Goal: Transaction & Acquisition: Download file/media

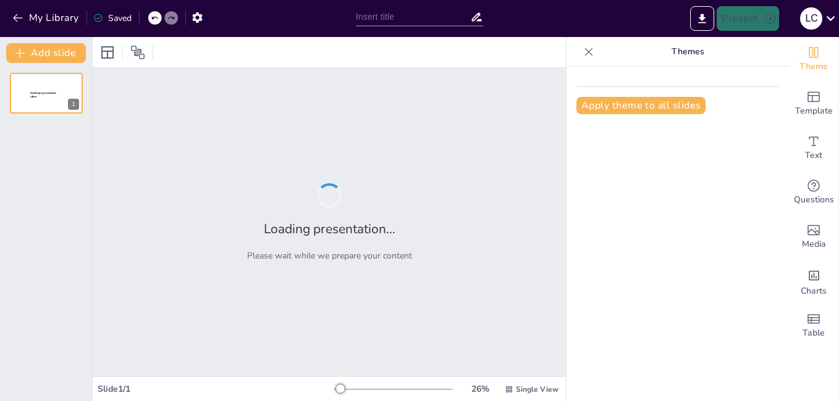
type input "Impacto de la Mediterraneidad en el Comercio Internacional de [GEOGRAPHIC_DATA]"
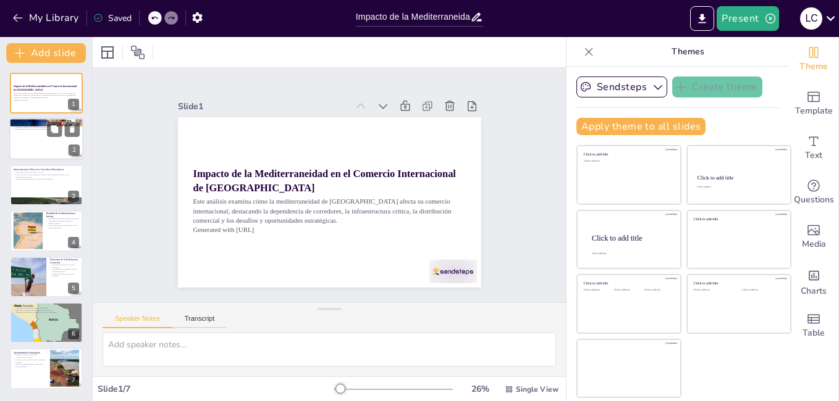
click at [30, 141] on div at bounding box center [46, 140] width 74 height 42
type textarea "La dependencia de corredores internacionales es un factor crítico que afecta el…"
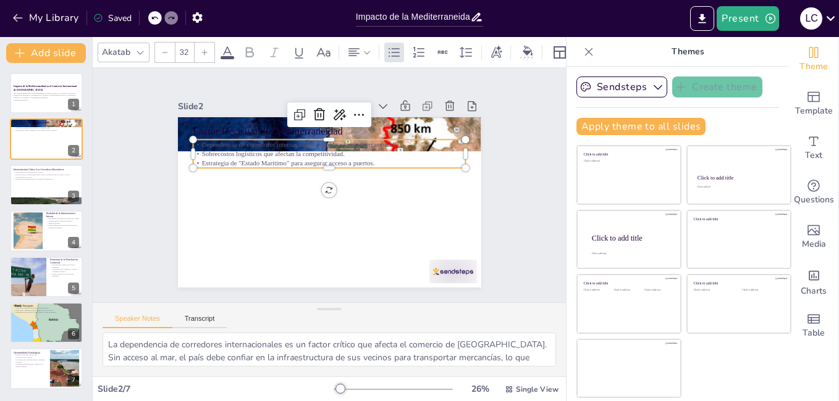
click at [327, 143] on p "Dependencia de corredores internacionales debido a la mediterraneidad." at bounding box center [367, 172] width 93 height 262
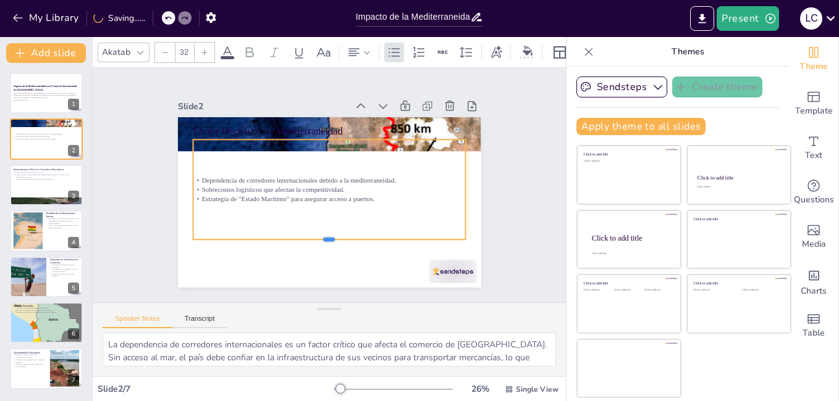
drag, startPoint x: 393, startPoint y: 164, endPoint x: 390, endPoint y: 235, distance: 71.7
click at [390, 206] on div at bounding box center [299, 133] width 241 height 145
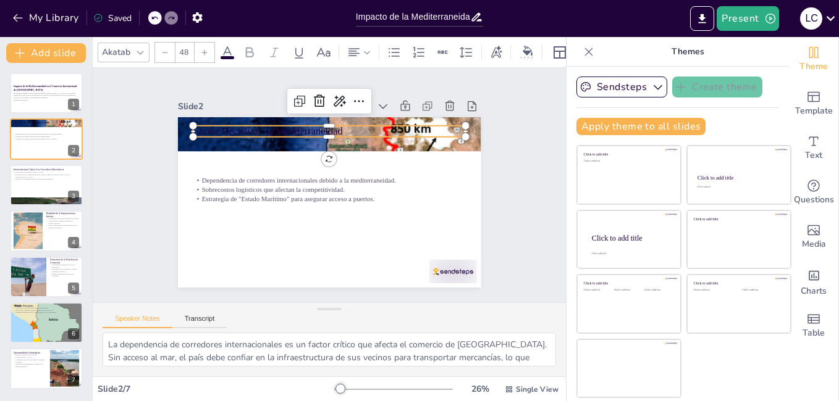
click at [259, 124] on p "Factor Decisivo: La Mediterraneidad" at bounding box center [365, 145] width 212 height 193
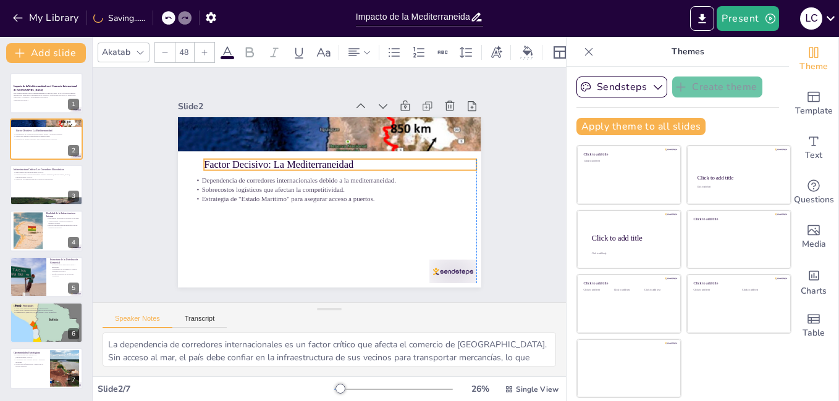
drag, startPoint x: 245, startPoint y: 124, endPoint x: 254, endPoint y: 156, distance: 32.7
click at [347, 156] on div "Factor Decisivo: La Mediterraneidad Dependencia de corredores internacionales d…" at bounding box center [394, 164] width 94 height 288
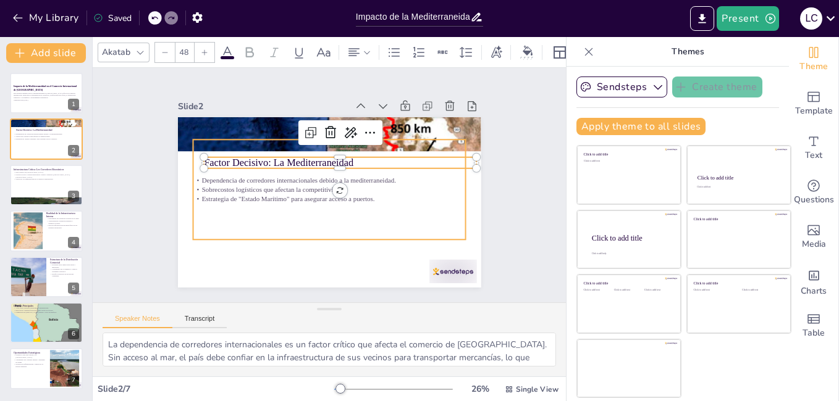
type input "32"
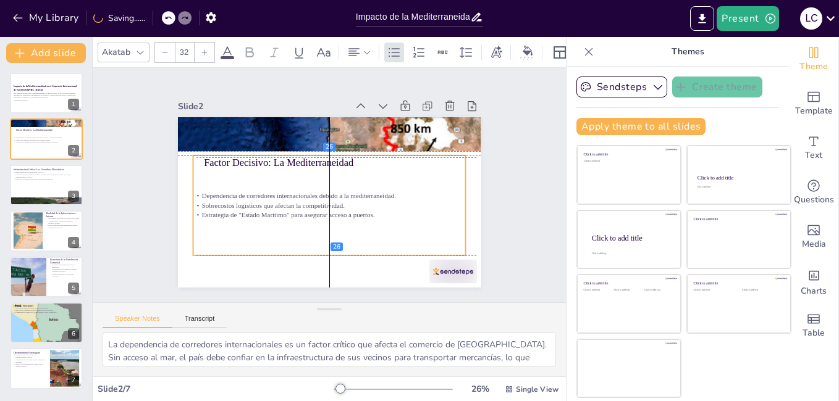
drag, startPoint x: 275, startPoint y: 190, endPoint x: 279, endPoint y: 203, distance: 13.5
click at [279, 203] on div "Dependencia de corredores internacionales debido a la mediterraneidad. Sobrecos…" at bounding box center [315, 200] width 222 height 203
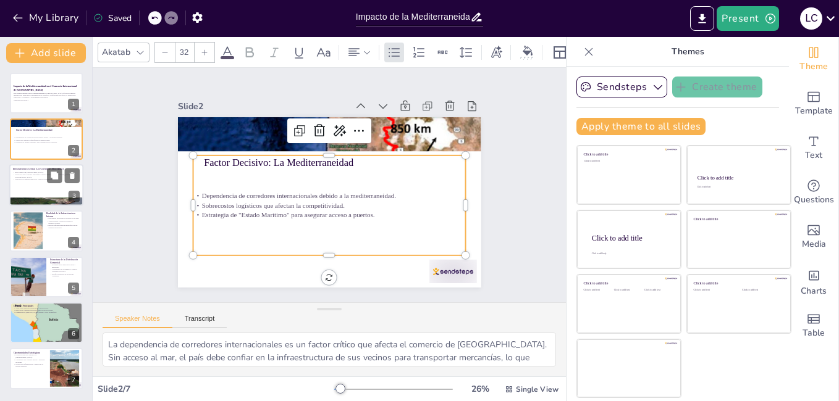
click at [32, 181] on div at bounding box center [46, 185] width 74 height 42
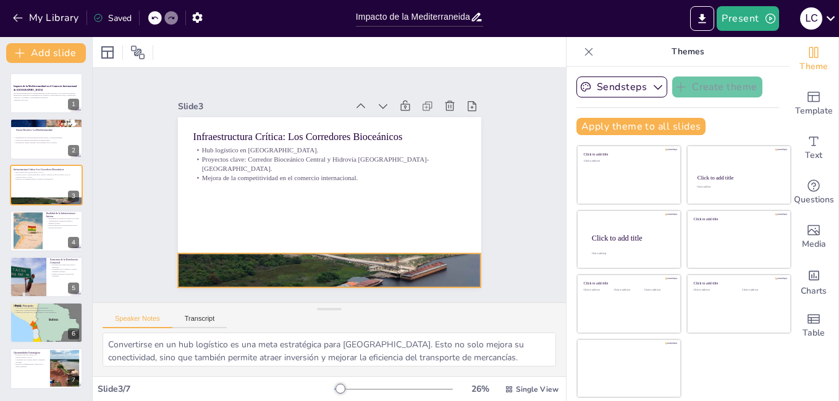
click at [301, 259] on div at bounding box center [245, 203] width 220 height 330
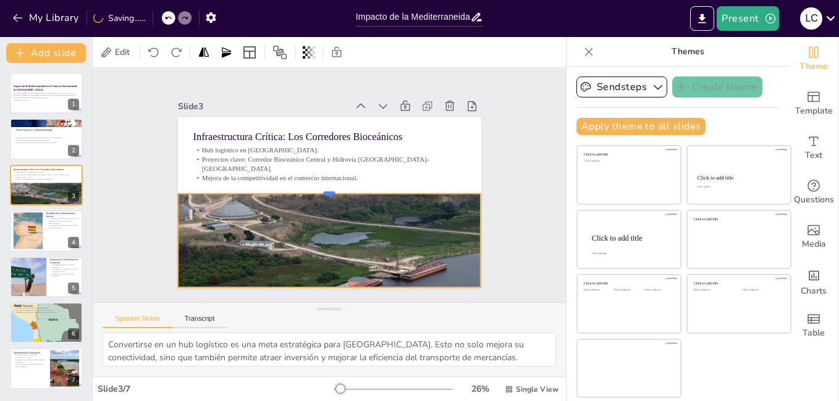
drag, startPoint x: 318, startPoint y: 248, endPoint x: 327, endPoint y: 188, distance: 60.5
click at [327, 188] on div at bounding box center [332, 183] width 132 height 281
click at [51, 118] on div "Impacto de la Mediterraneidad en el Comercio Internacional de Bolivia Este anál…" at bounding box center [46, 231] width 92 height 317
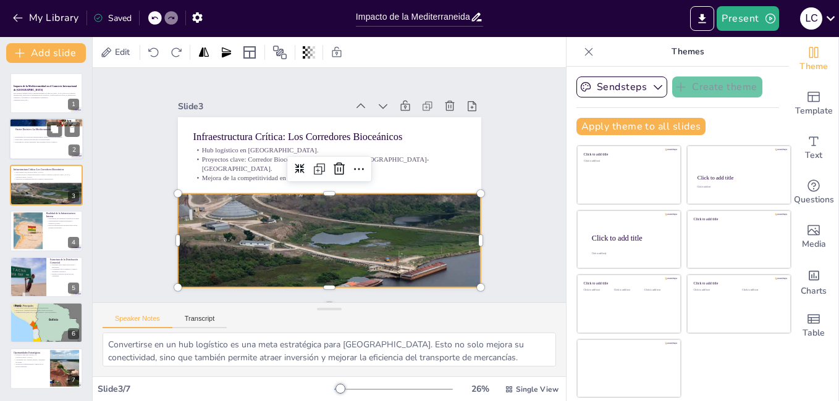
click at [43, 132] on div "Dependencia de corredores internacionales debido a la mediterraneidad. Sobrecos…" at bounding box center [46, 140] width 67 height 25
type textarea "La dependencia de corredores internacionales es un factor crítico que afecta el…"
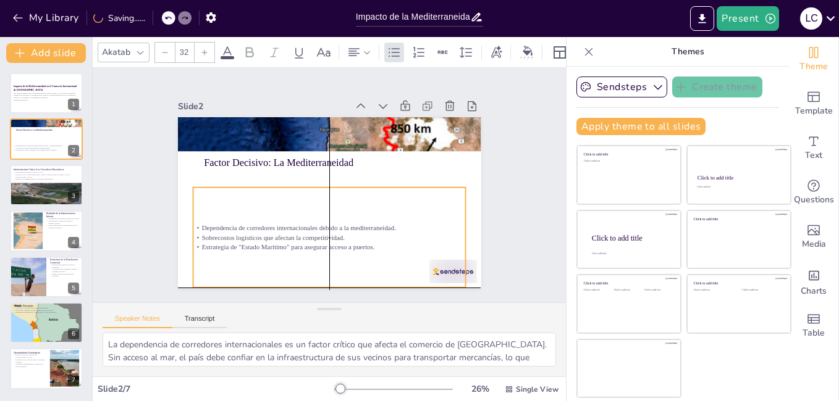
drag, startPoint x: 373, startPoint y: 152, endPoint x: 369, endPoint y: 187, distance: 34.9
click at [369, 187] on div "Dependencia de corredores internacionales debido a la mediterraneidad. Sobrecos…" at bounding box center [345, 136] width 290 height 180
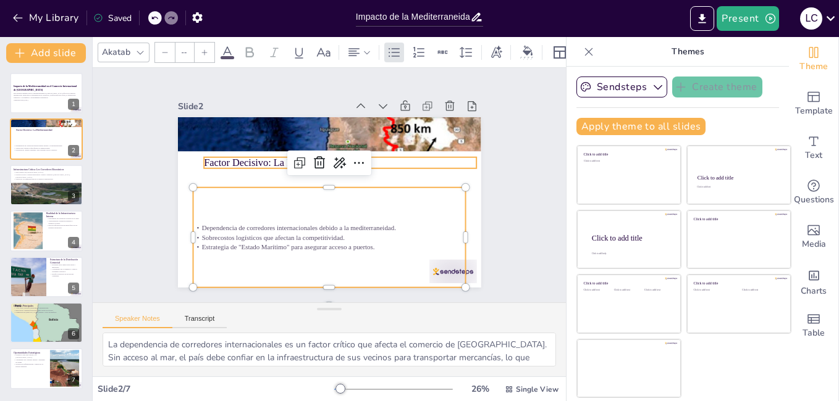
type input "48"
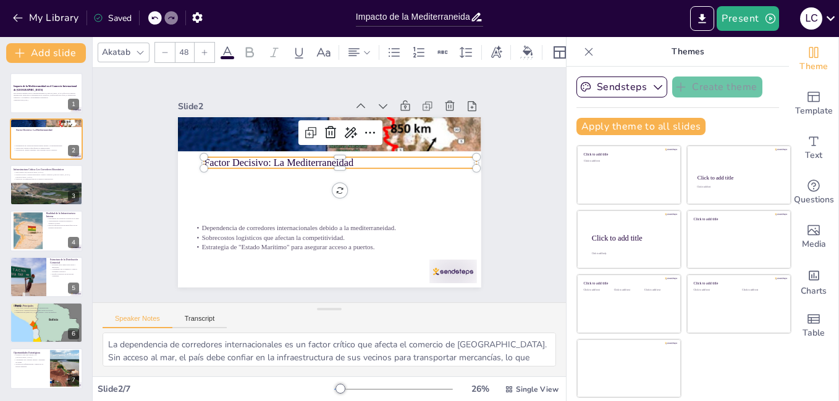
click at [331, 153] on p "Factor Decisivo: La Mediterraneidad" at bounding box center [352, 193] width 43 height 273
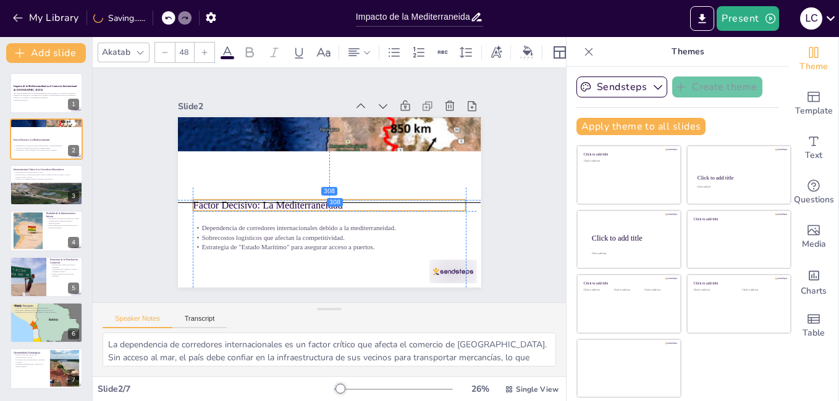
drag, startPoint x: 245, startPoint y: 154, endPoint x: 236, endPoint y: 197, distance: 43.5
click at [364, 198] on div "Factor Decisivo: La Mediterraneidad Dependencia de corredores internacionales d…" at bounding box center [395, 171] width 63 height 296
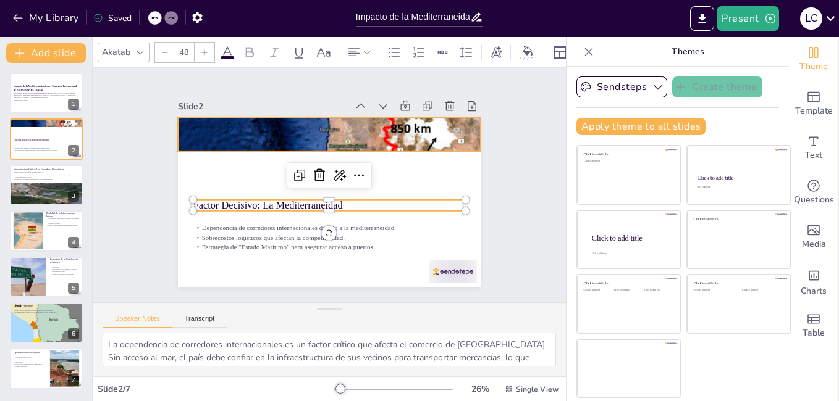
click at [260, 136] on div at bounding box center [279, 196] width 261 height 338
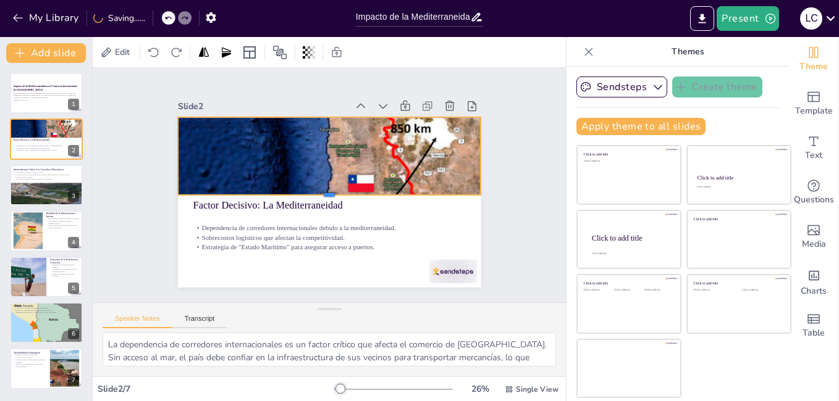
drag, startPoint x: 318, startPoint y: 148, endPoint x: 306, endPoint y: 191, distance: 45.4
click at [306, 191] on div at bounding box center [336, 172] width 267 height 160
click at [49, 103] on div at bounding box center [46, 93] width 74 height 42
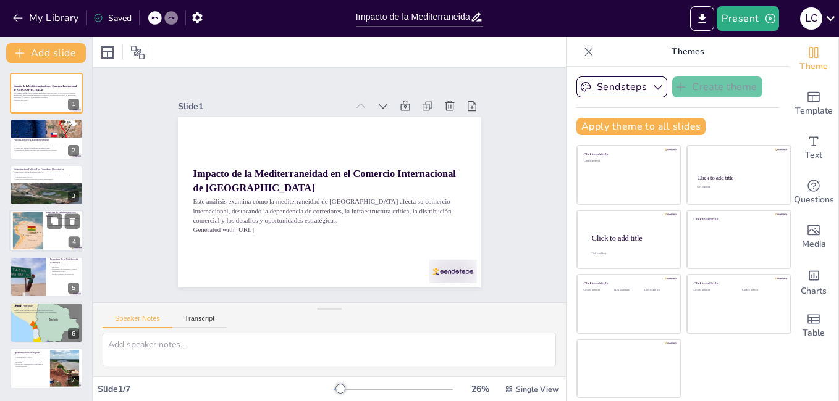
click at [26, 231] on div at bounding box center [27, 231] width 50 height 38
type textarea "El transporte terrestre es crucial para la economía boliviana, ya que permite l…"
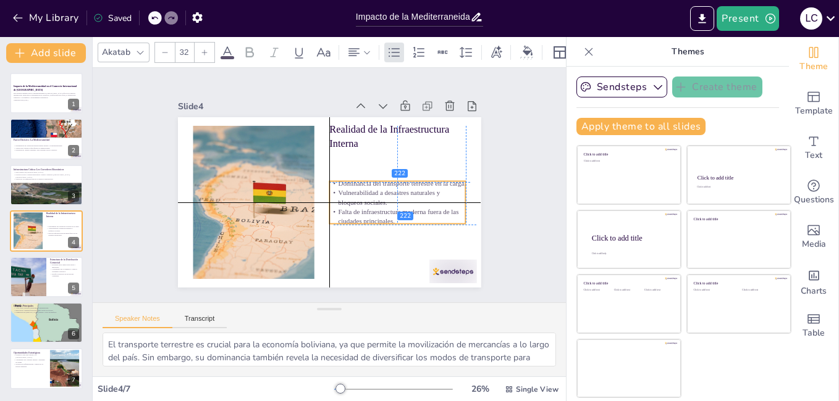
drag, startPoint x: 370, startPoint y: 189, endPoint x: 374, endPoint y: 219, distance: 30.6
click at [350, 219] on p "Falta de infraestructura moderna fuera de las ciudades principales." at bounding box center [320, 259] width 60 height 135
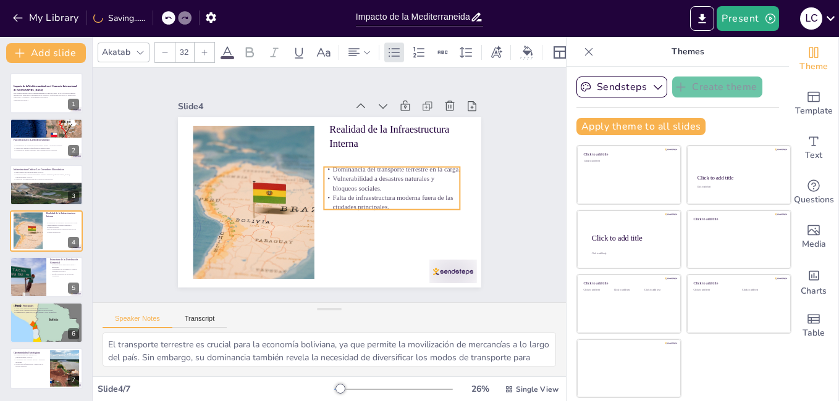
drag, startPoint x: 386, startPoint y: 178, endPoint x: 380, endPoint y: 164, distance: 15.3
click at [346, 164] on p "Dominancia del transporte terrestre en la carga." at bounding box center [327, 120] width 38 height 135
type input "48"
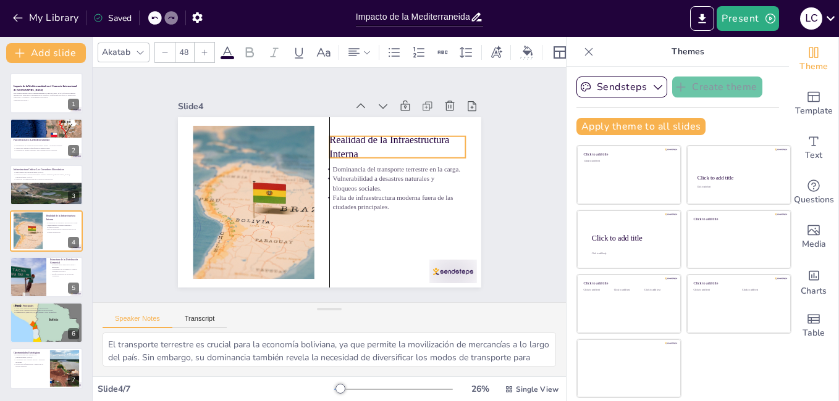
drag, startPoint x: 322, startPoint y: 132, endPoint x: 324, endPoint y: 143, distance: 10.7
click at [324, 201] on p "Realidad de la Infraestructura Interna" at bounding box center [312, 261] width 112 height 120
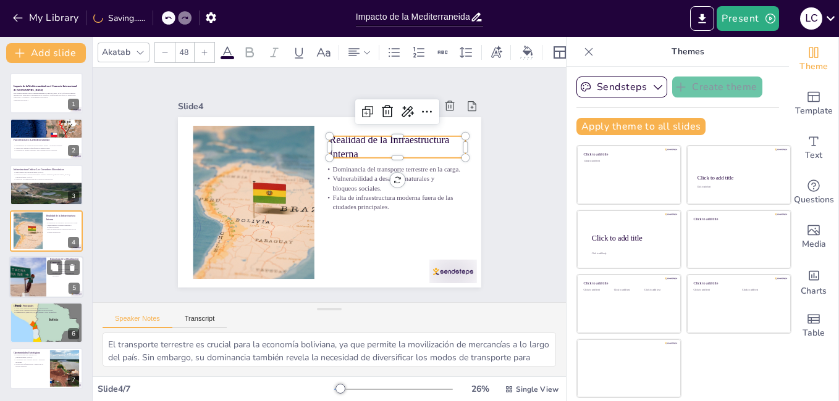
click at [40, 275] on div at bounding box center [28, 277] width 56 height 42
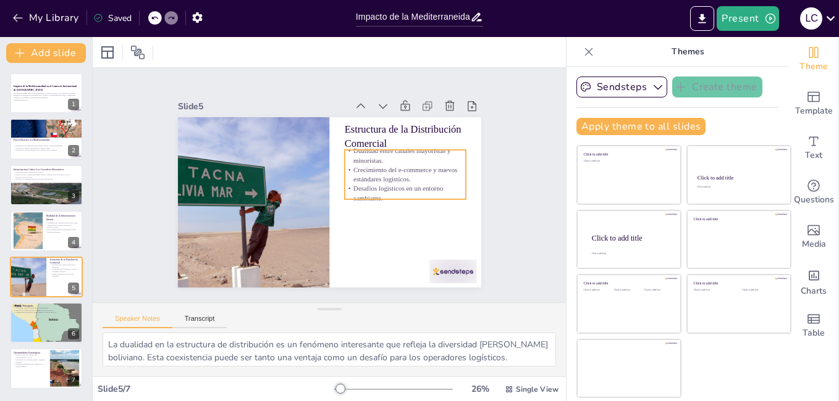
click at [361, 174] on p "Desafíos logísticos en un entorno cambiante." at bounding box center [353, 113] width 44 height 122
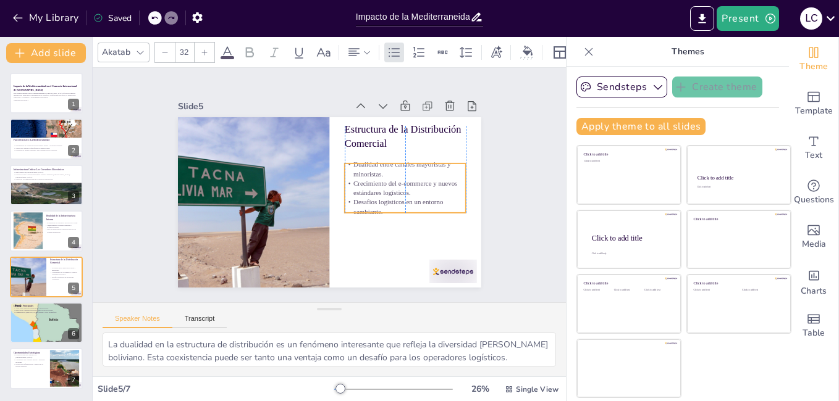
drag, startPoint x: 367, startPoint y: 190, endPoint x: 367, endPoint y: 199, distance: 9.3
click at [311, 199] on p "Desafíos logísticos en un entorno cambiante." at bounding box center [250, 188] width 121 height 56
click at [44, 320] on div at bounding box center [46, 323] width 74 height 74
type textarea "Los altos costos logísticos son uno de los principales obstáculos para el comer…"
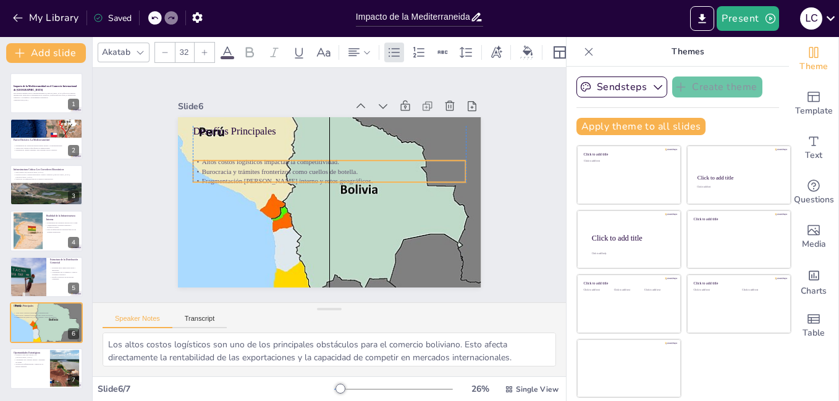
drag, startPoint x: 256, startPoint y: 136, endPoint x: 254, endPoint y: 157, distance: 21.1
click at [254, 157] on p "Altos costos logísticos impactan la competitividad." at bounding box center [333, 162] width 269 height 65
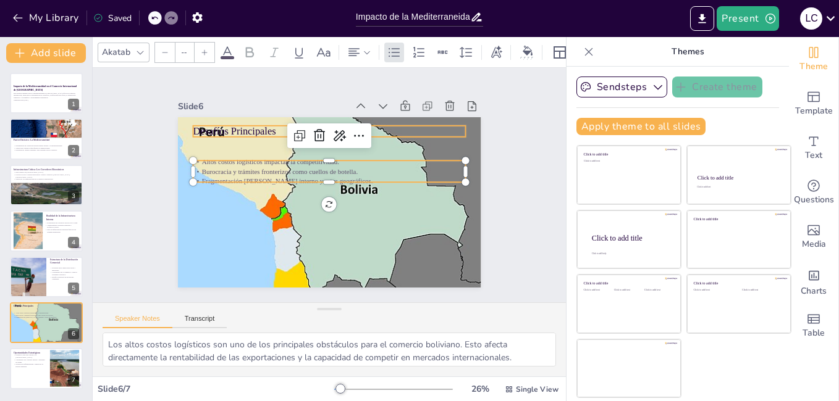
type input "48"
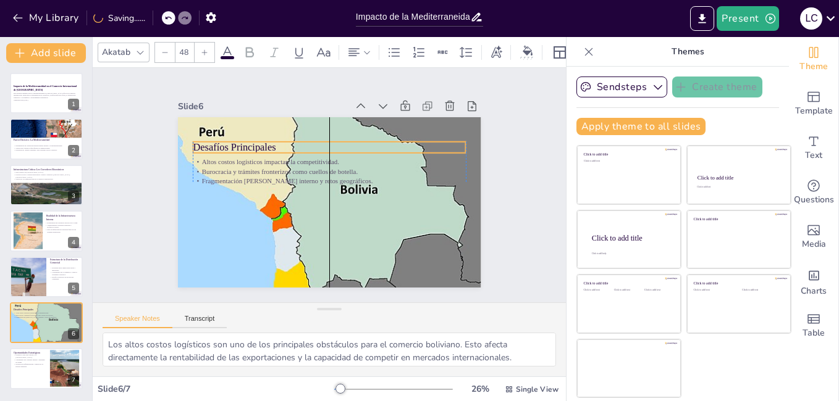
drag, startPoint x: 247, startPoint y: 127, endPoint x: 248, endPoint y: 143, distance: 16.1
click at [248, 143] on p "Desafíos Principales" at bounding box center [310, 152] width 243 height 149
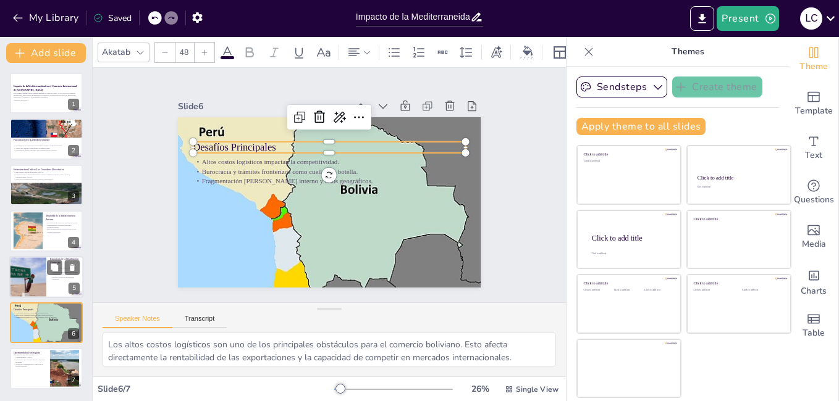
click at [48, 285] on div at bounding box center [46, 277] width 74 height 42
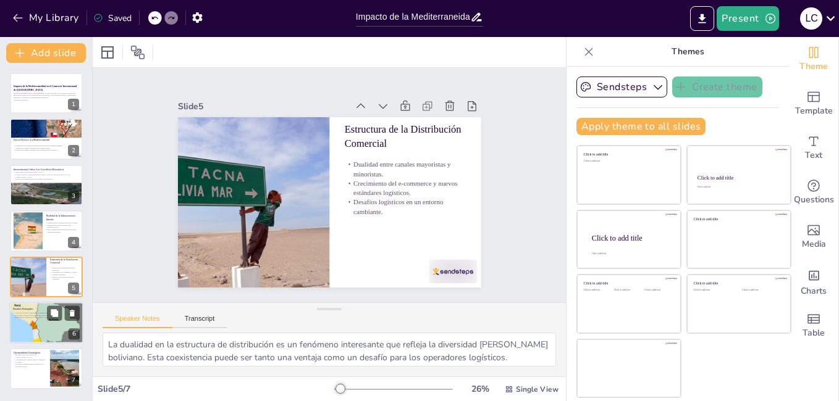
click at [44, 313] on p "Altos costos logísticos impactan la competitividad." at bounding box center [46, 313] width 67 height 2
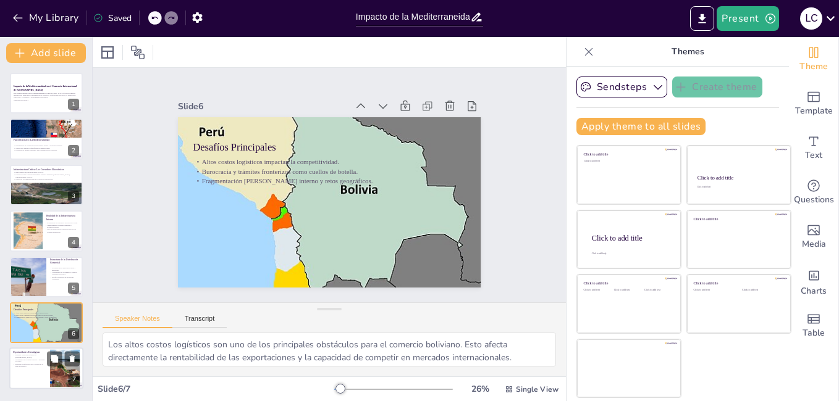
click at [43, 364] on p "Inversión en infraestructura y mejora de la gestión aduanera." at bounding box center [29, 366] width 33 height 4
type textarea "El potencial de Bolivia para convertirse en un hub logístico es significativo. …"
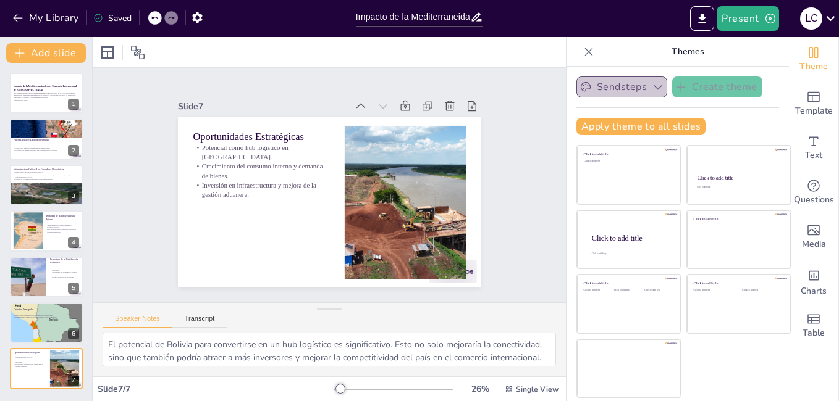
click at [652, 85] on icon "button" at bounding box center [658, 87] width 12 height 12
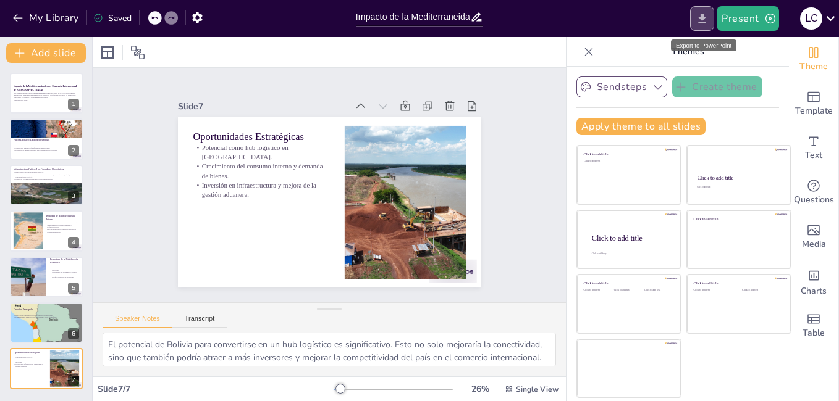
click at [711, 20] on button "Export to PowerPoint" at bounding box center [702, 18] width 24 height 25
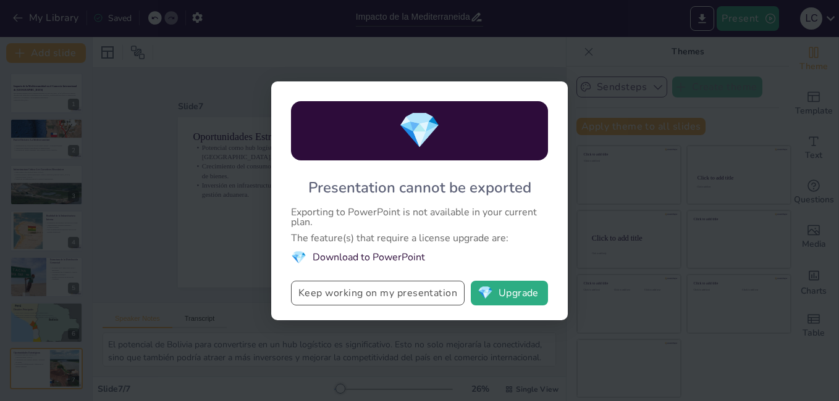
click at [416, 297] on button "Keep working on my presentation" at bounding box center [378, 293] width 174 height 25
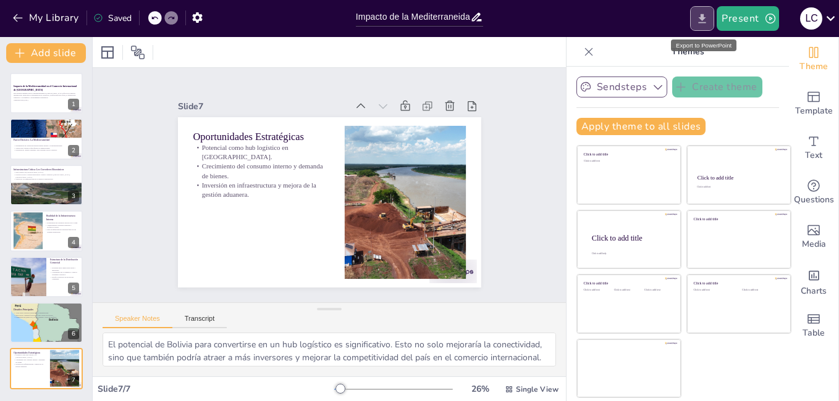
click at [703, 22] on icon "Export to PowerPoint" at bounding box center [701, 18] width 7 height 9
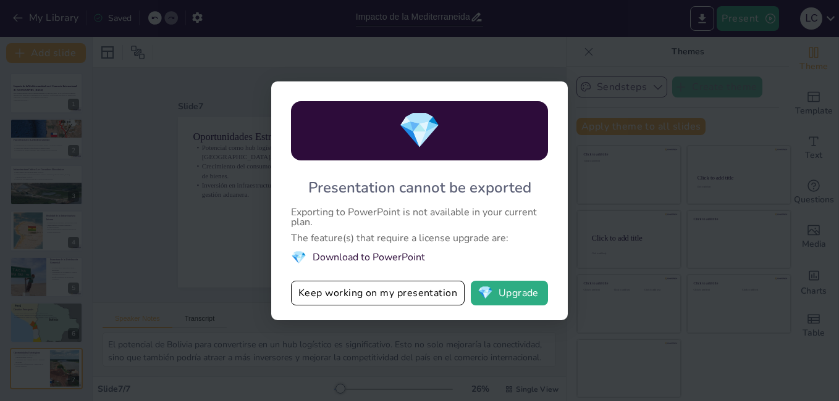
drag, startPoint x: 375, startPoint y: 257, endPoint x: 463, endPoint y: 285, distance: 92.0
click at [377, 257] on li "💎 Download to PowerPoint" at bounding box center [419, 257] width 257 height 17
click at [492, 295] on span "💎" at bounding box center [484, 293] width 15 height 12
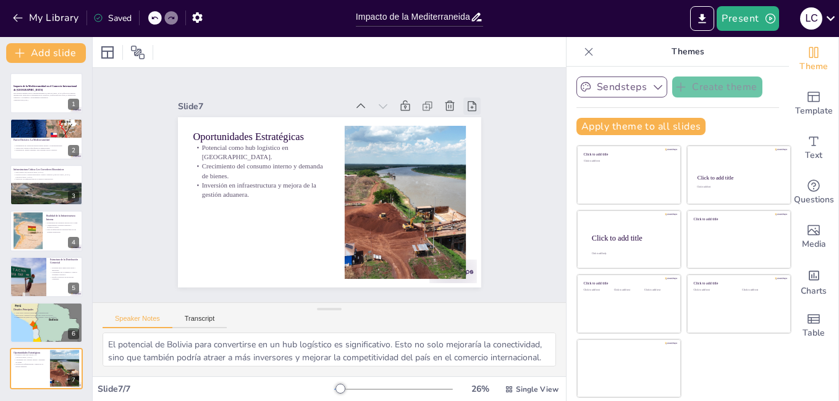
click at [180, 225] on icon at bounding box center [173, 232] width 15 height 15
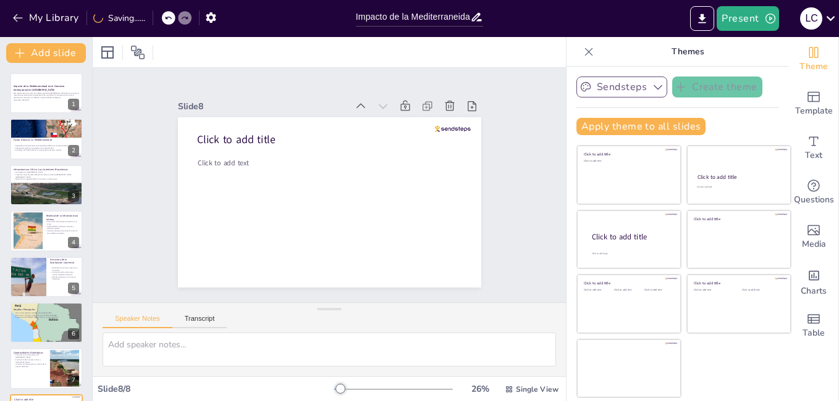
click at [168, 17] on icon at bounding box center [168, 18] width 6 height 3
click at [270, 64] on icon at bounding box center [263, 57] width 14 height 14
type textarea "El potencial de Bolivia para convertirse en un hub logístico es significativo. …"
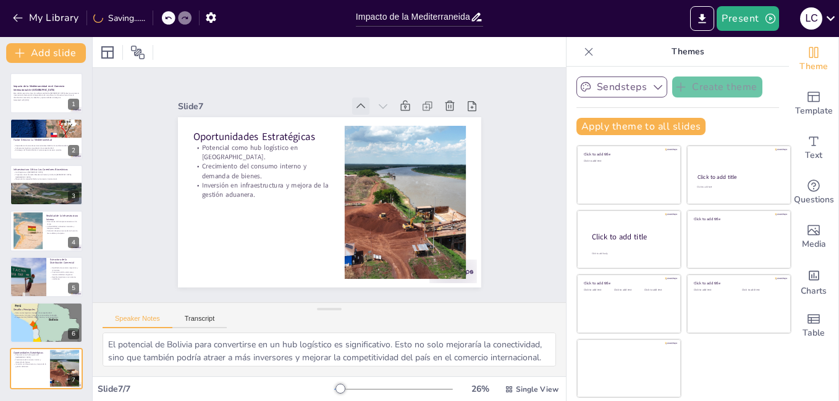
click at [354, 100] on icon at bounding box center [360, 106] width 12 height 12
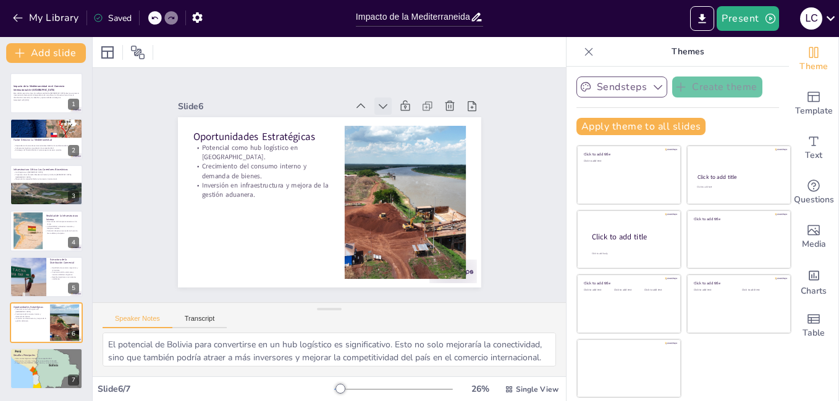
click at [406, 224] on icon at bounding box center [413, 231] width 14 height 14
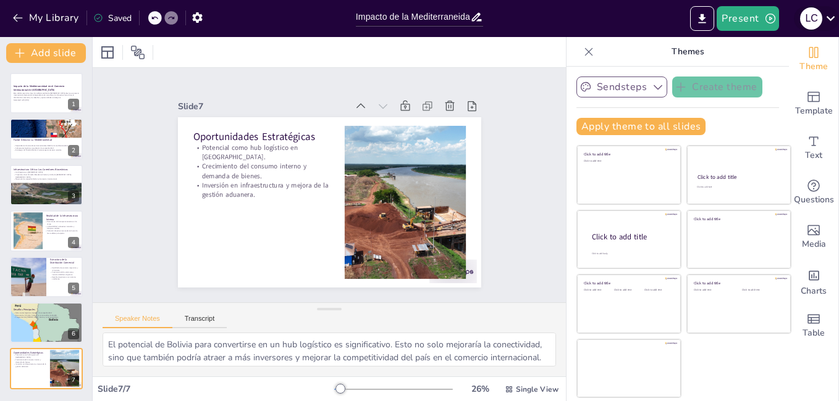
click at [828, 17] on icon at bounding box center [830, 18] width 9 height 5
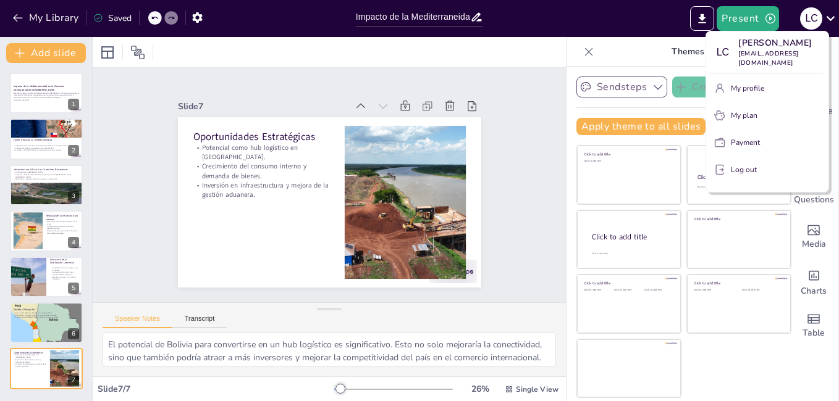
click at [106, 17] on div at bounding box center [419, 200] width 839 height 401
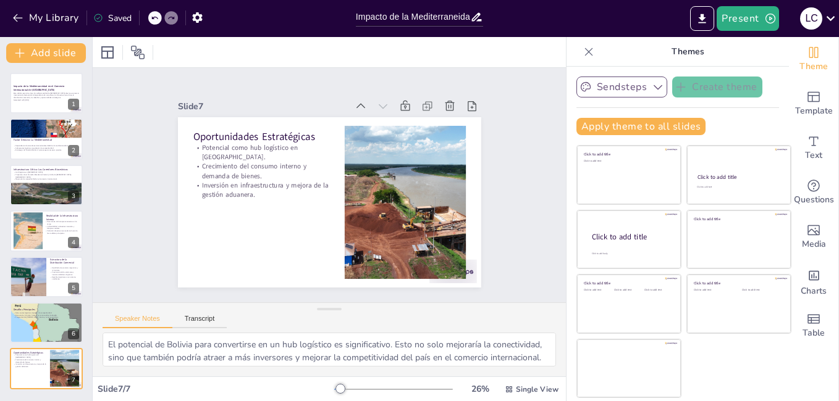
click at [130, 17] on div "Saved" at bounding box center [112, 18] width 38 height 12
click at [153, 15] on icon at bounding box center [154, 17] width 7 height 7
